Goal: Communication & Community: Answer question/provide support

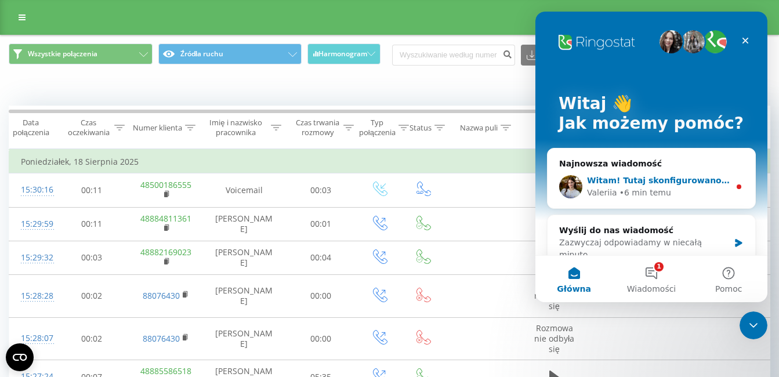
click at [675, 189] on div "[PERSON_NAME] • 6 min temu" at bounding box center [658, 193] width 143 height 12
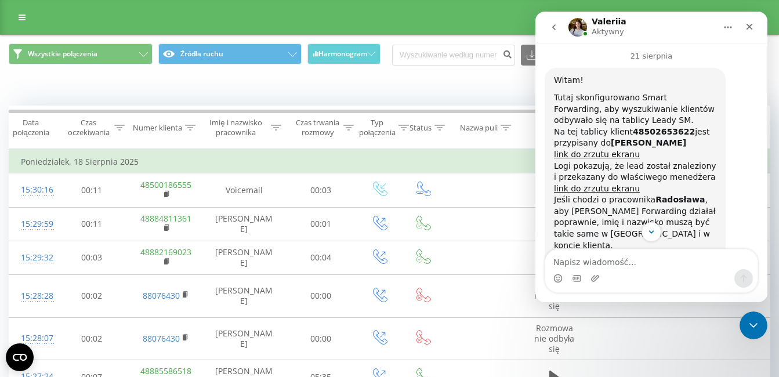
scroll to position [970, 0]
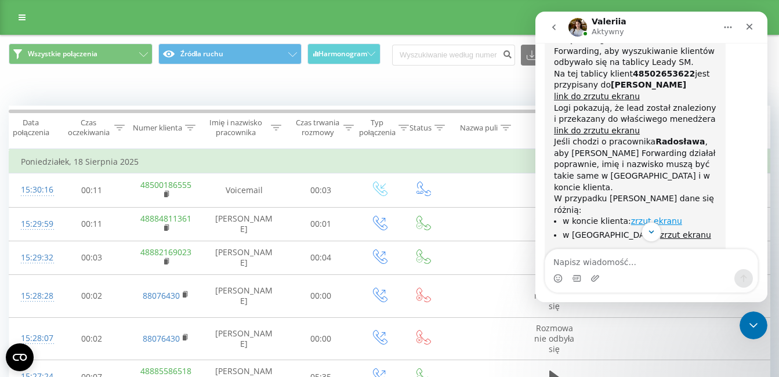
click at [651, 216] on link "zrzut ekranu" at bounding box center [656, 220] width 51 height 9
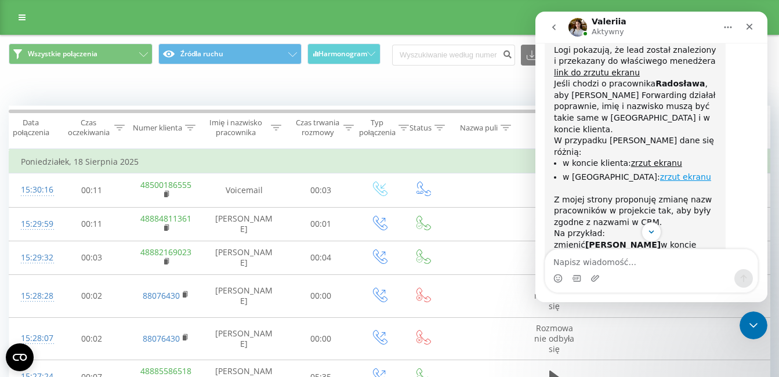
scroll to position [1068, 0]
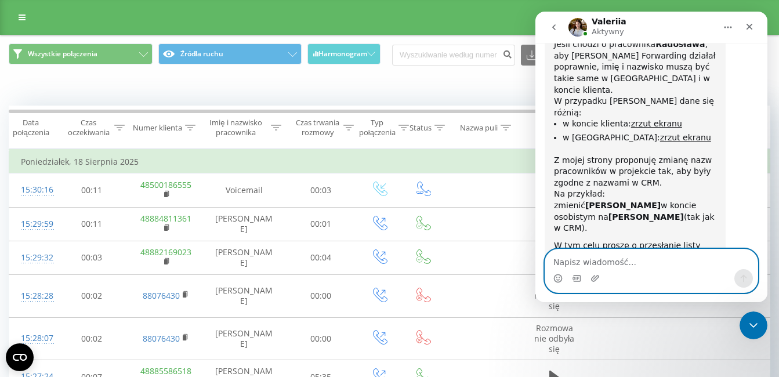
click at [591, 263] on textarea "Napisz wiadomość..." at bounding box center [651, 260] width 212 height 20
paste textarea "[PERSON_NAME] [EMAIL_ADDRESS][DOMAIN_NAME] [PERSON_NAME] [EMAIL_ADDRESS][DOMAIN…"
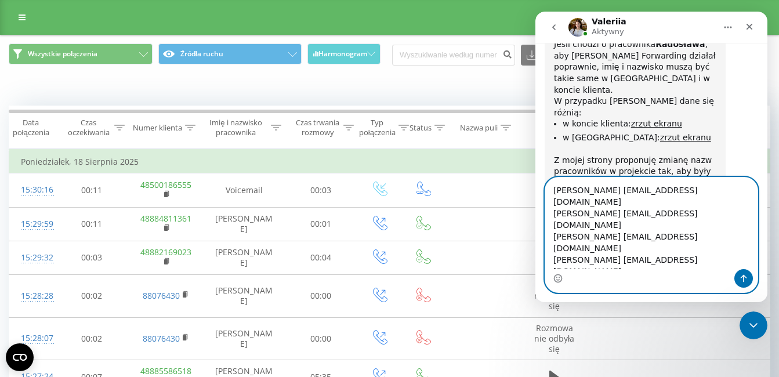
scroll to position [1114, 0]
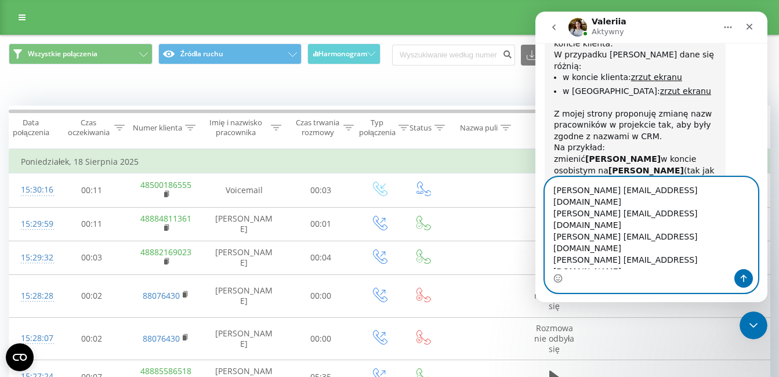
type textarea "[PERSON_NAME] [EMAIL_ADDRESS][DOMAIN_NAME] [PERSON_NAME] [EMAIL_ADDRESS][DOMAIN…"
click at [746, 277] on icon "Wyślij wiadomość…" at bounding box center [744, 279] width 6 height 8
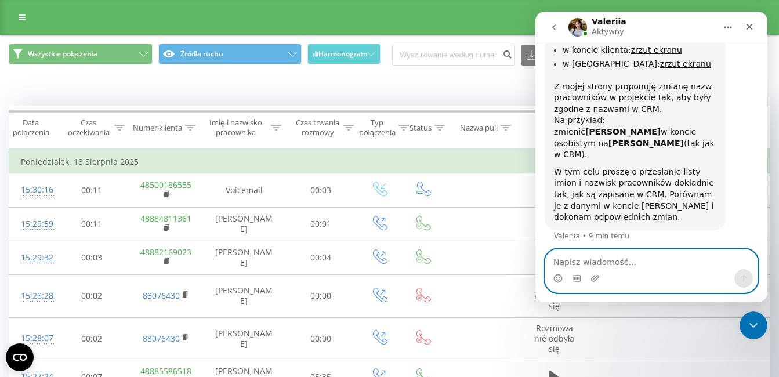
scroll to position [1143, 0]
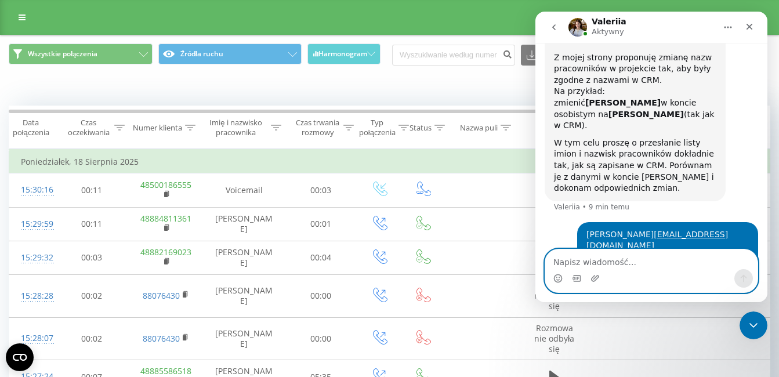
click at [624, 256] on textarea "Napisz wiadomość..." at bounding box center [651, 260] width 212 height 20
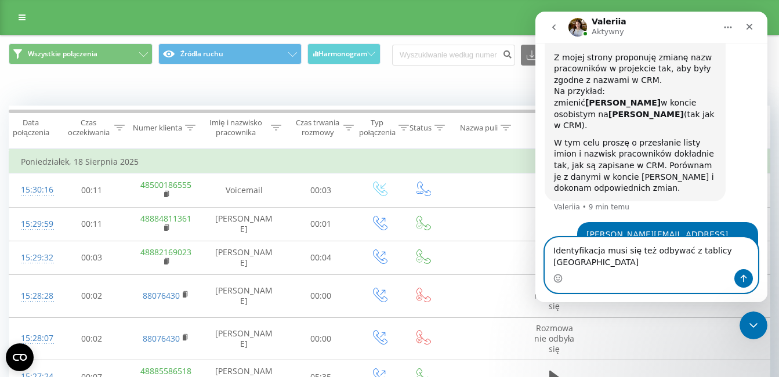
scroll to position [1188, 0]
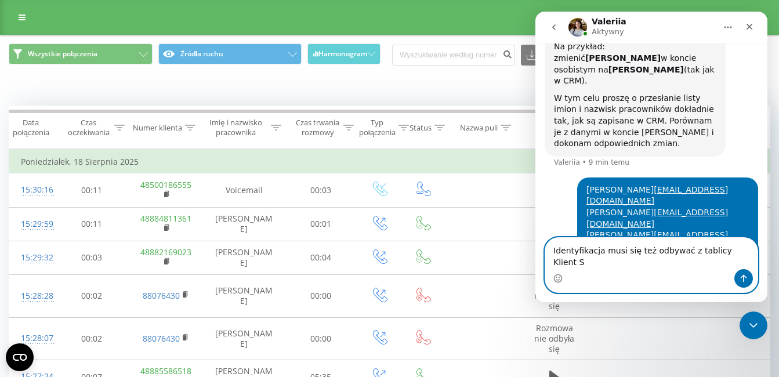
type textarea "Identyfikacja musi się też odbywać z tablicy Klient SM"
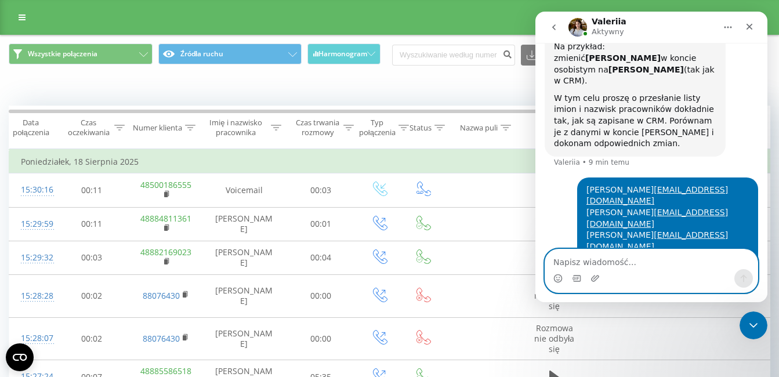
scroll to position [1226, 0]
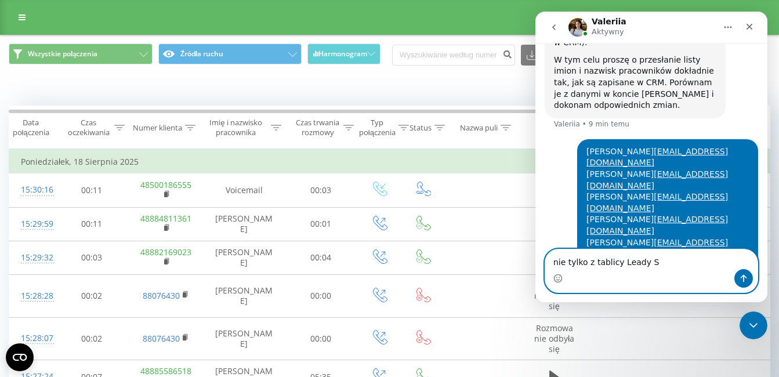
type textarea "nie tylko z tablicy Leady SM"
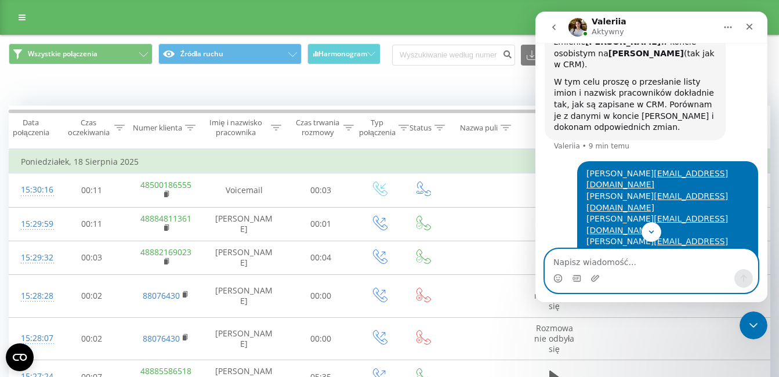
scroll to position [1262, 0]
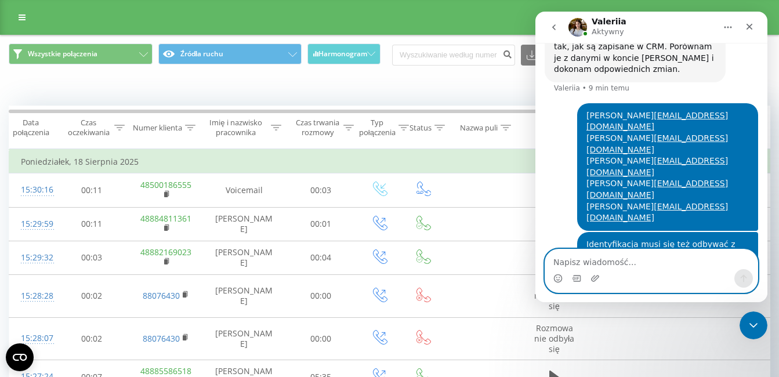
click at [587, 256] on textarea "Napisz wiadomość..." at bounding box center [651, 260] width 212 height 20
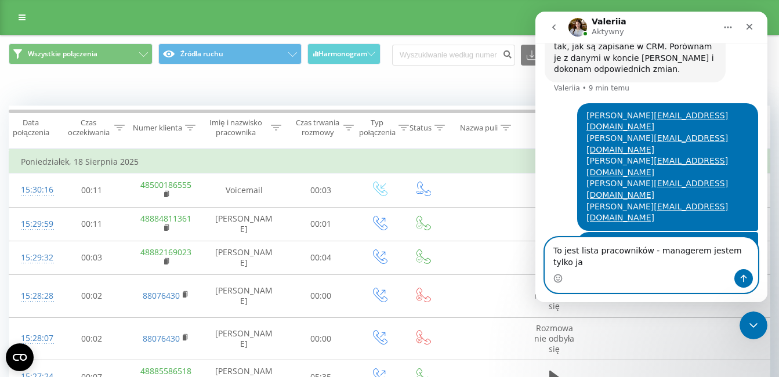
type textarea "To jest lista pracowników - managerem jestem tylko ja"
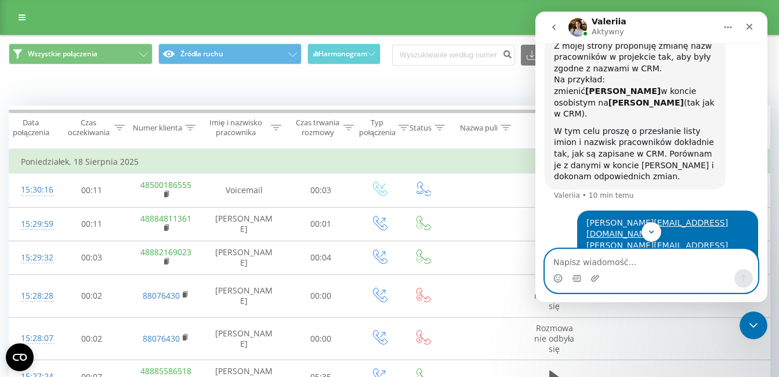
scroll to position [1227, 0]
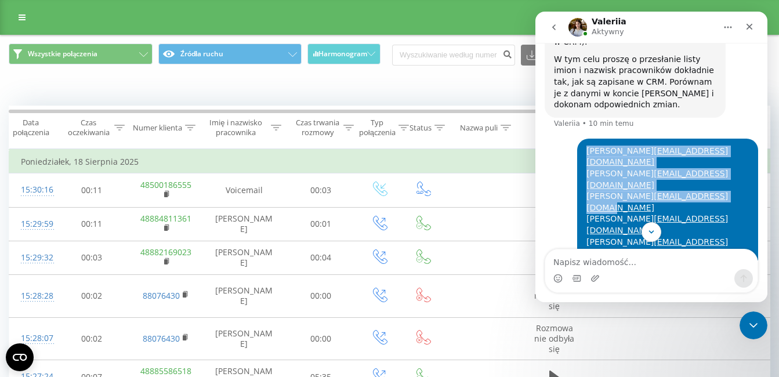
drag, startPoint x: 730, startPoint y: 106, endPoint x: 577, endPoint y: 73, distance: 156.6
click at [577, 139] on div "[PERSON_NAME] [EMAIL_ADDRESS][DOMAIN_NAME] [PERSON_NAME] [EMAIL_ADDRESS][DOMAIN…" at bounding box center [667, 203] width 181 height 128
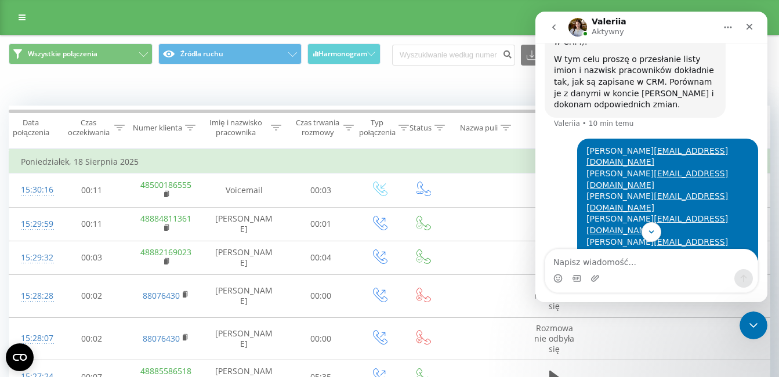
drag, startPoint x: 577, startPoint y: 73, endPoint x: 760, endPoint y: 88, distance: 183.4
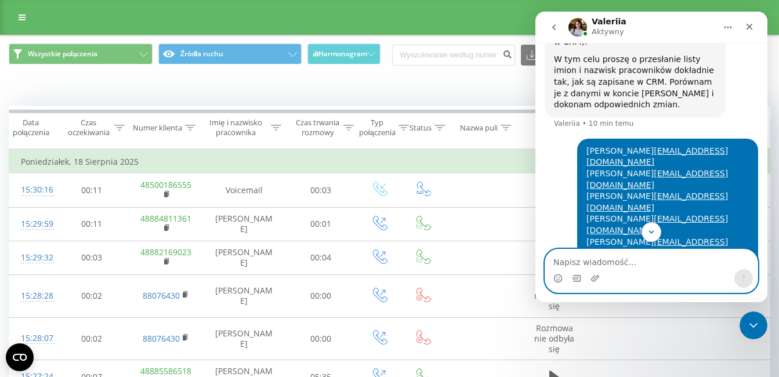
click at [612, 258] on textarea "Napisz wiadomość..." at bounding box center [651, 260] width 212 height 20
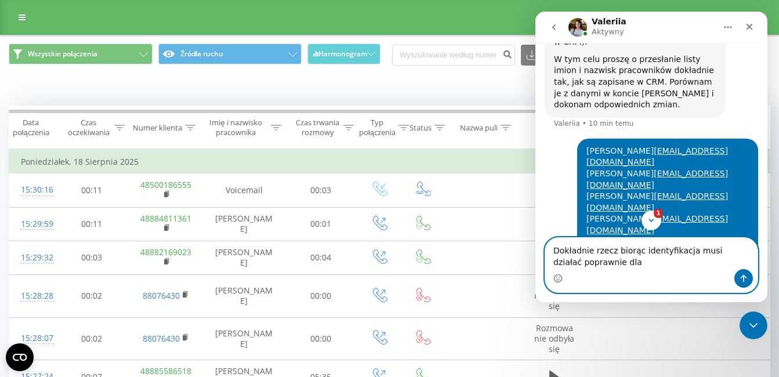
type textarea "Dokładnie rzecz biorąc identyfikacja musi działać poprawnie dla:"
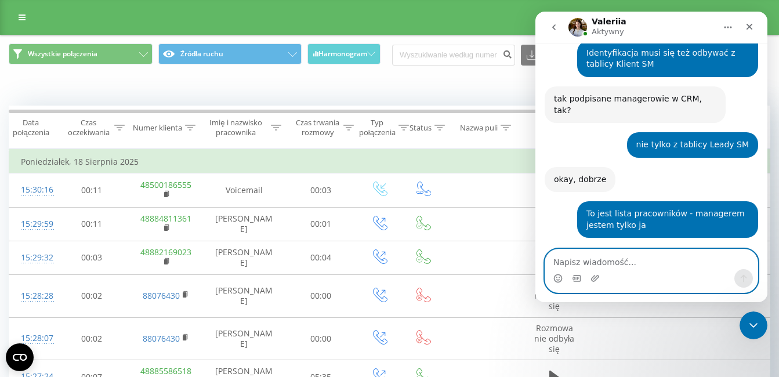
paste textarea "[PERSON_NAME] [EMAIL_ADDRESS][DOMAIN_NAME] [PERSON_NAME] [EMAIL_ADDRESS][DOMAIN…"
type textarea "[PERSON_NAME] [EMAIL_ADDRESS][DOMAIN_NAME] [PERSON_NAME] [EMAIL_ADDRESS][DOMAIN…"
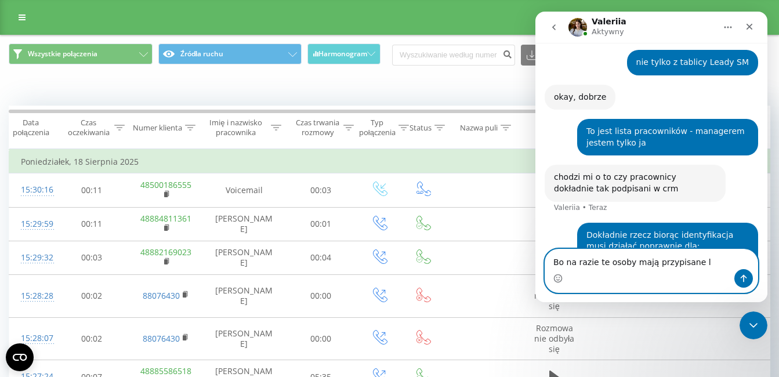
scroll to position [1539, 0]
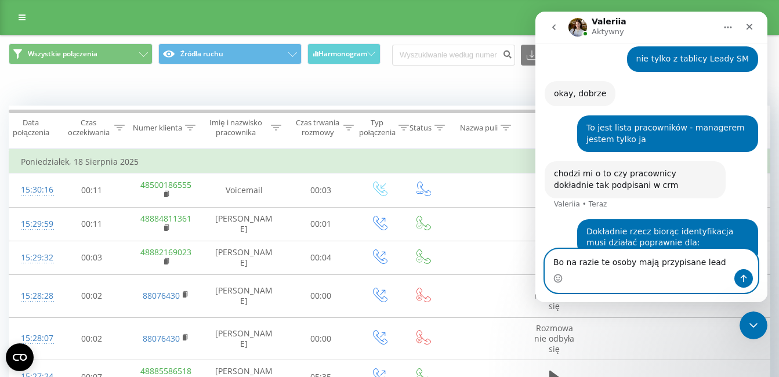
type textarea "Bo na razie te osoby mają przypisane leady"
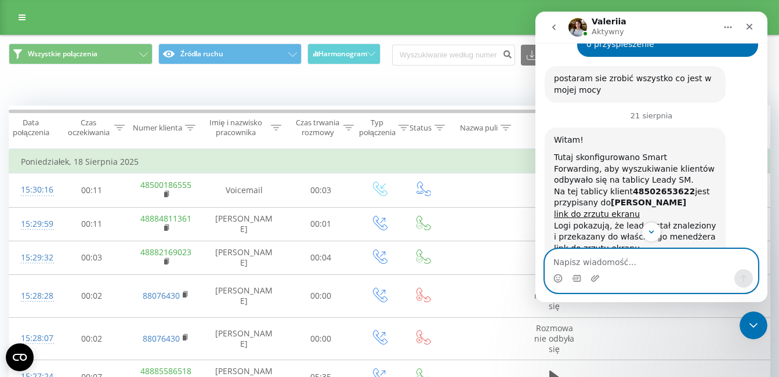
scroll to position [812, 0]
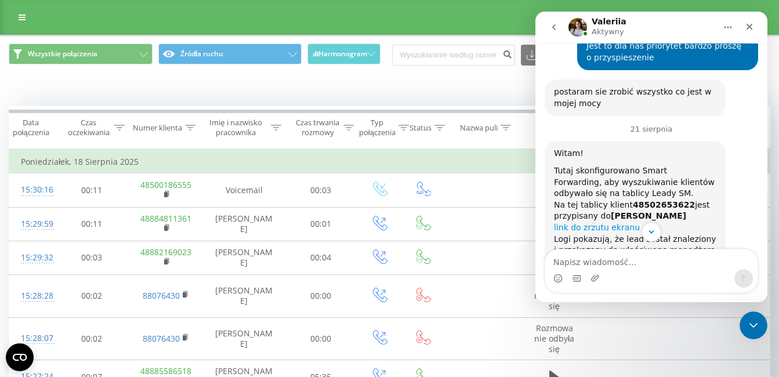
click at [617, 223] on link "link do zrzutu ekranu" at bounding box center [597, 227] width 86 height 9
click at [602, 223] on link "link do zrzutu ekranu" at bounding box center [597, 227] width 86 height 9
click at [599, 257] on link "link do zrzutu ekranu" at bounding box center [597, 261] width 86 height 9
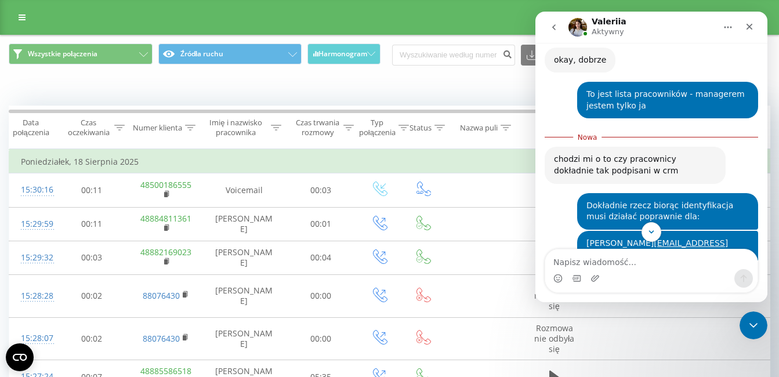
scroll to position [1563, 0]
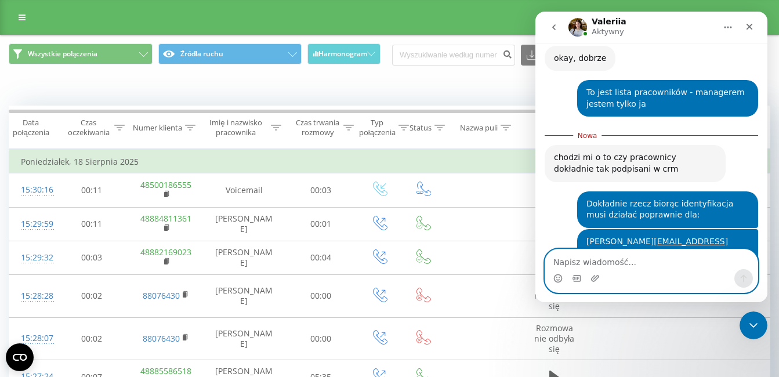
click at [636, 258] on textarea "Napisz wiadomość..." at bounding box center [651, 260] width 212 height 20
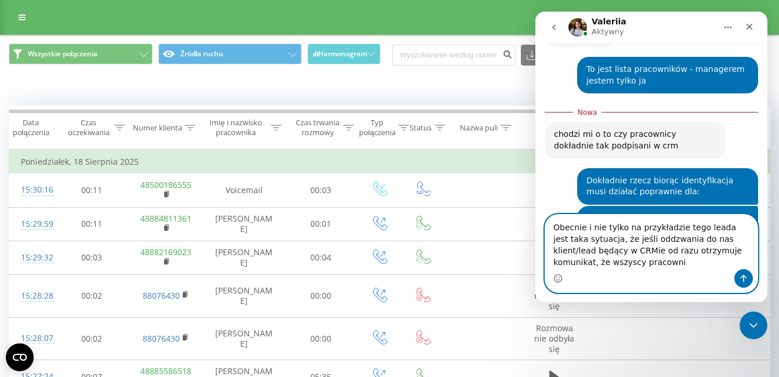
scroll to position [1598, 0]
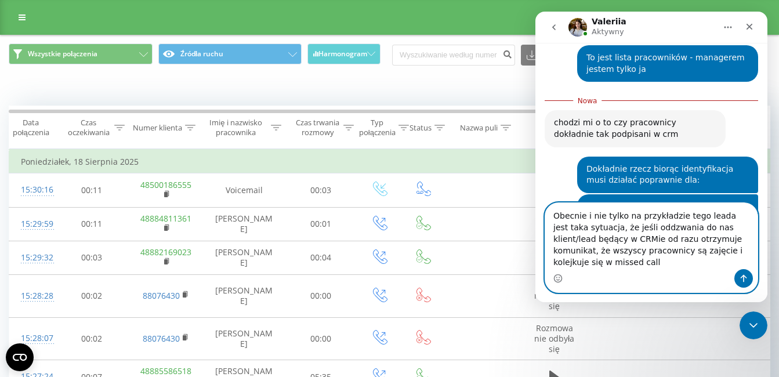
type textarea "Obecnie i nie tylko na przykładzie tego leada jest taka sytuacja, że jeśli oddz…"
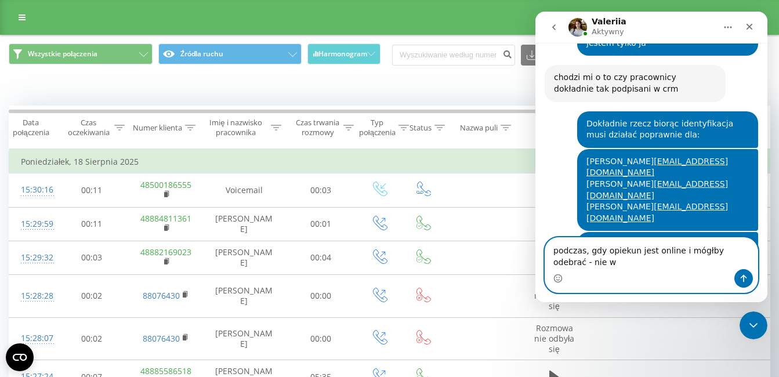
scroll to position [1636, 0]
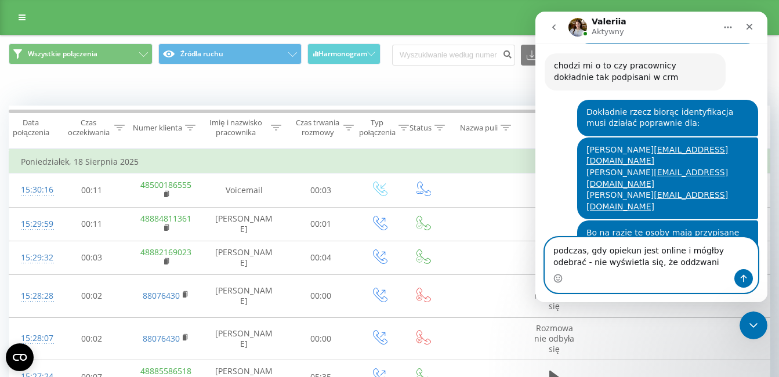
type textarea "podczas, gdy opiekun jest online i mógłby odebrać - nie wyświetla się, że oddzw…"
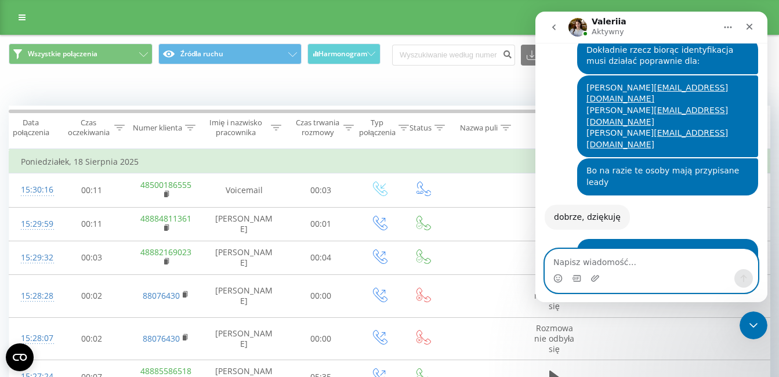
scroll to position [1697, 0]
